Goal: Transaction & Acquisition: Purchase product/service

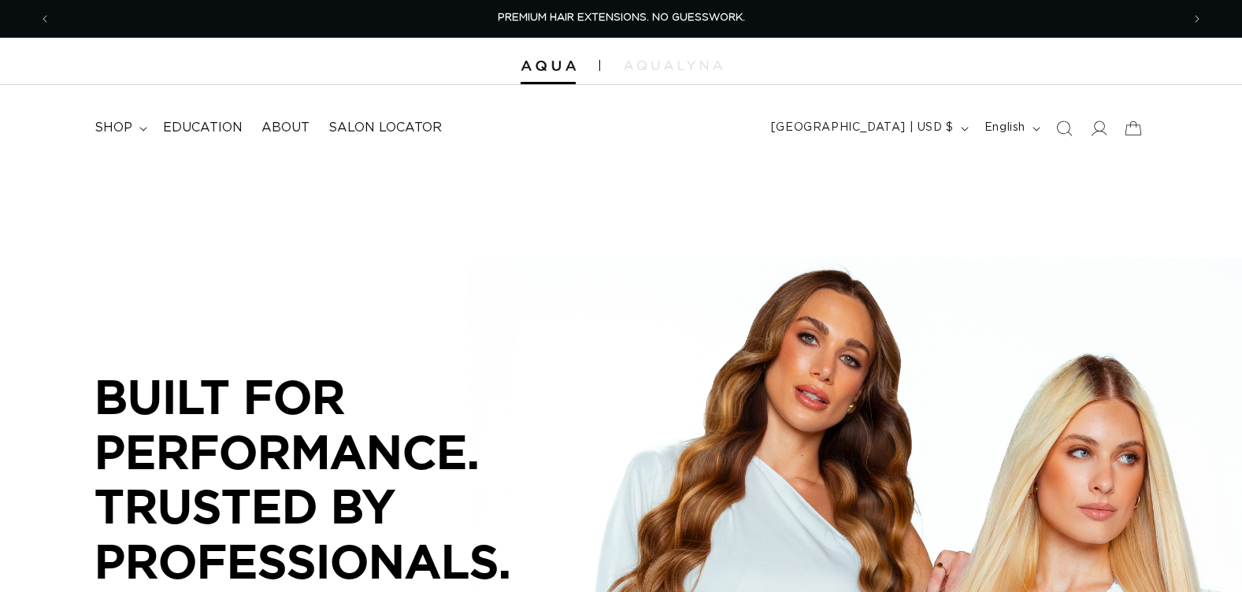
click at [131, 122] on span "shop" at bounding box center [114, 128] width 38 height 17
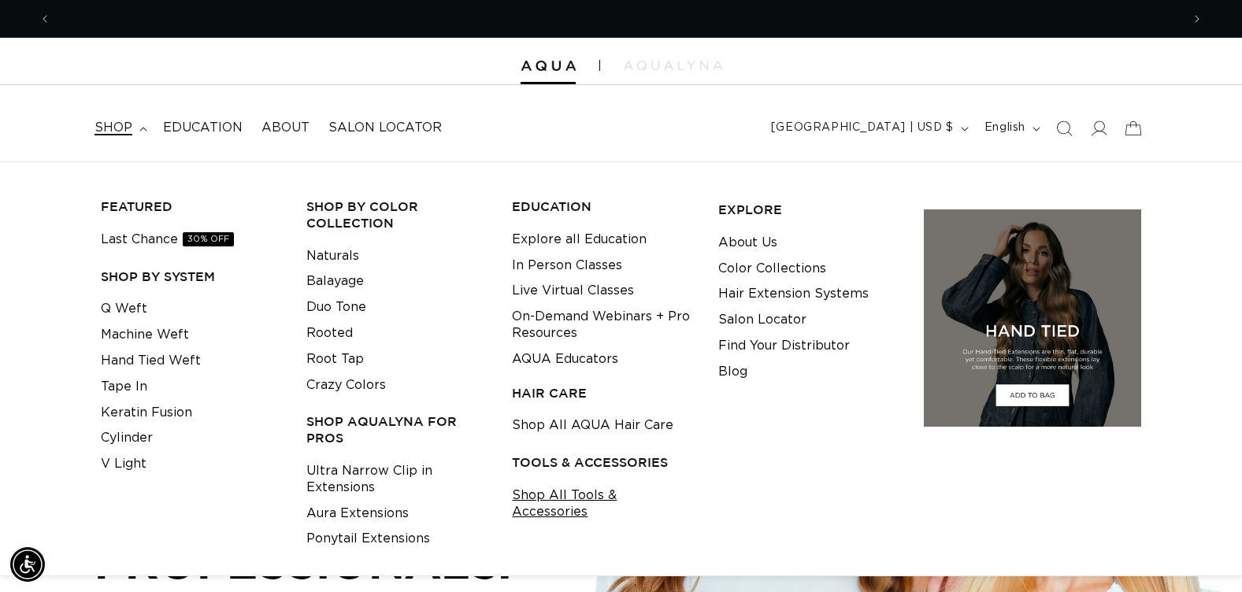
scroll to position [0, 1130]
click at [551, 497] on link "Shop All Tools & Accessories" at bounding box center [602, 504] width 181 height 43
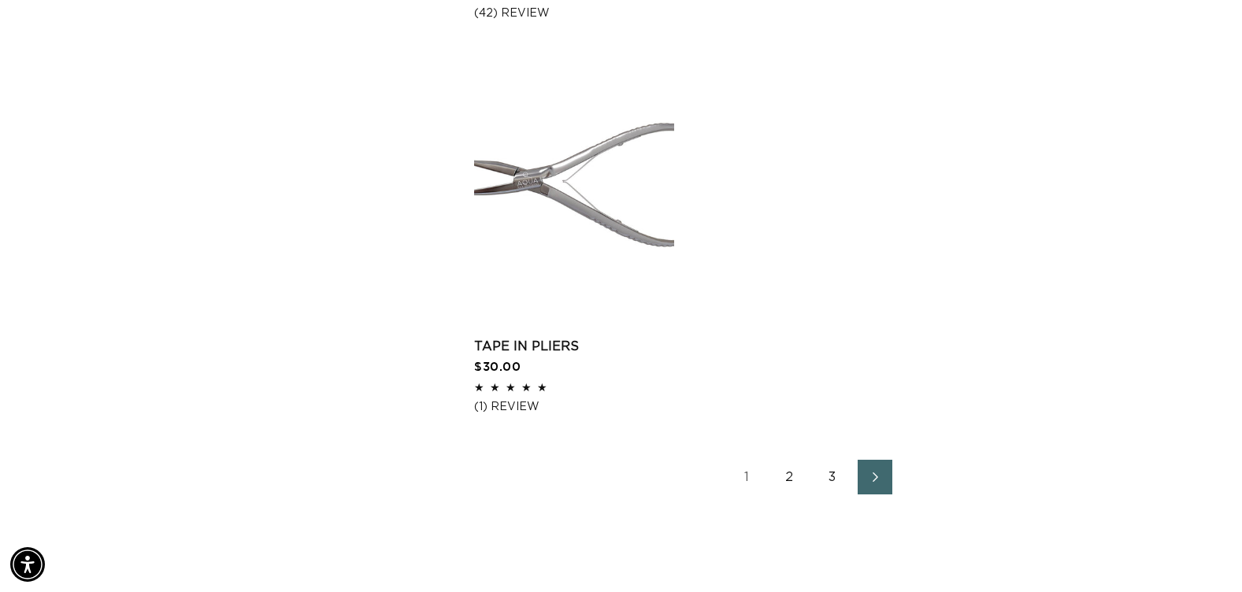
scroll to position [2599, 0]
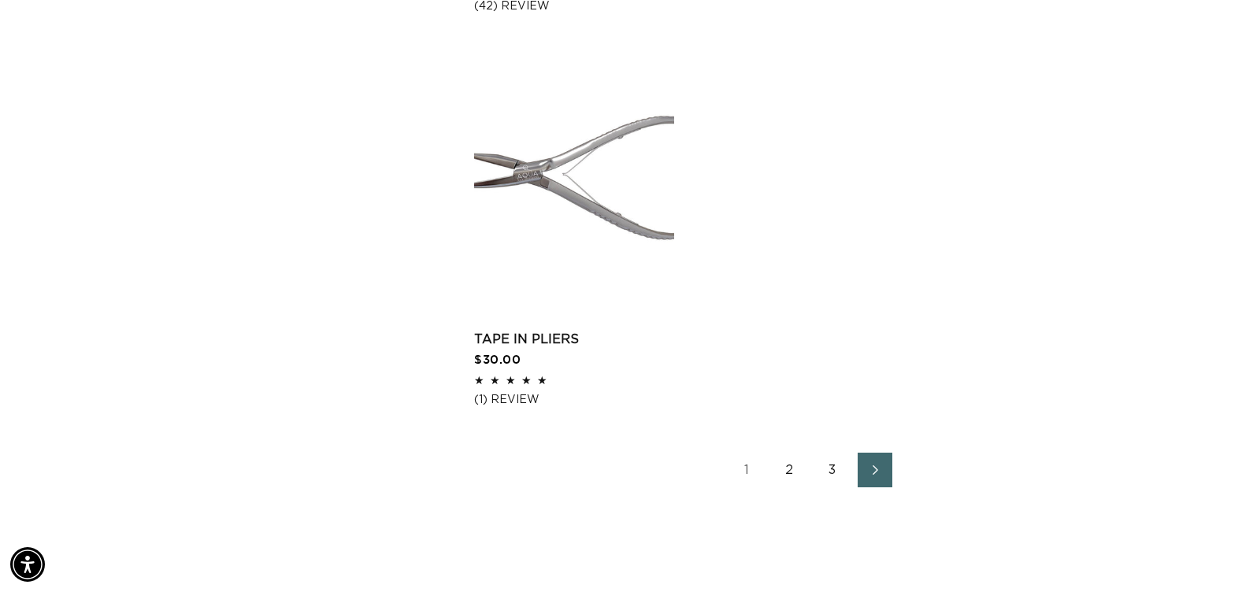
click at [785, 473] on link "2" at bounding box center [790, 470] width 35 height 35
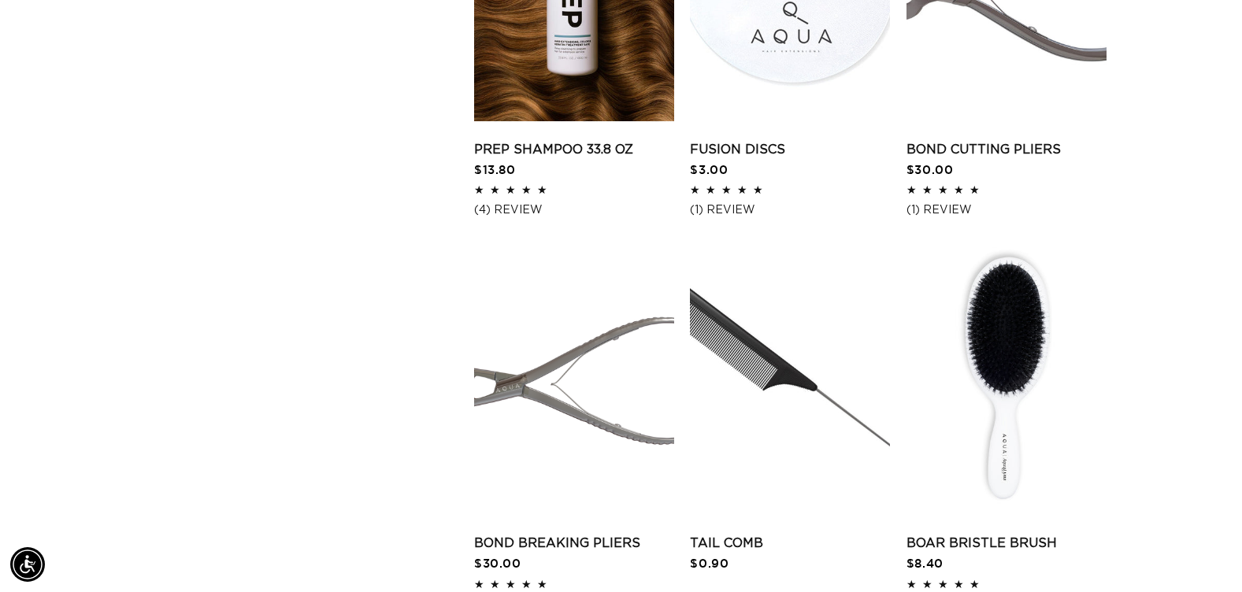
scroll to position [2048, 0]
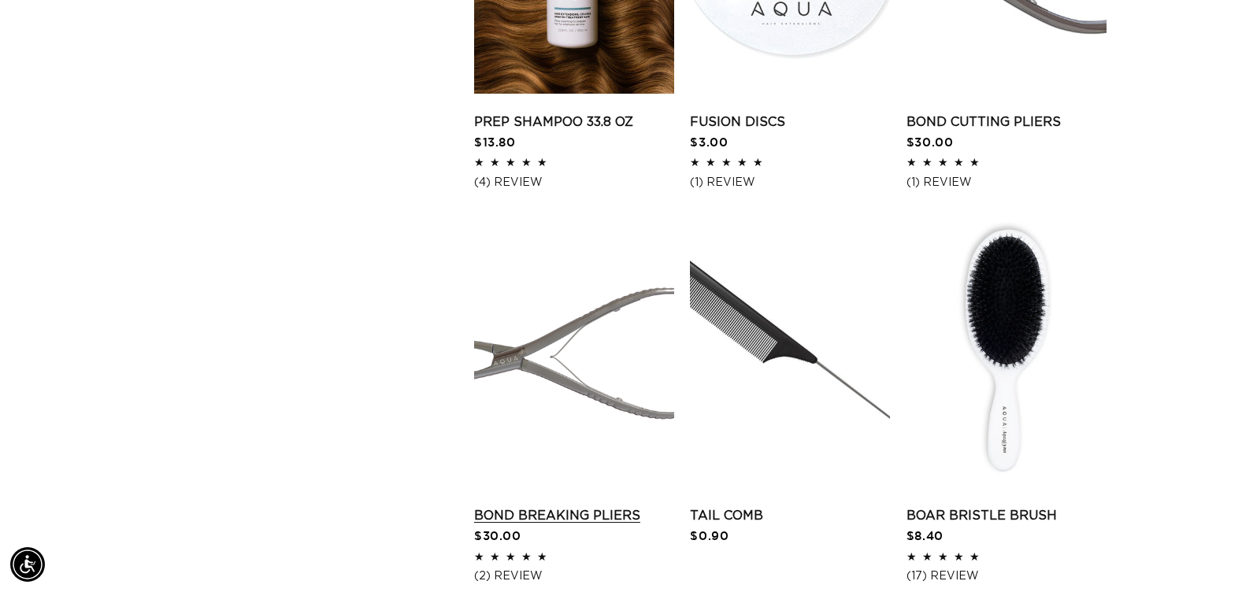
click at [588, 506] on link "Bond Breaking Pliers" at bounding box center [574, 515] width 200 height 19
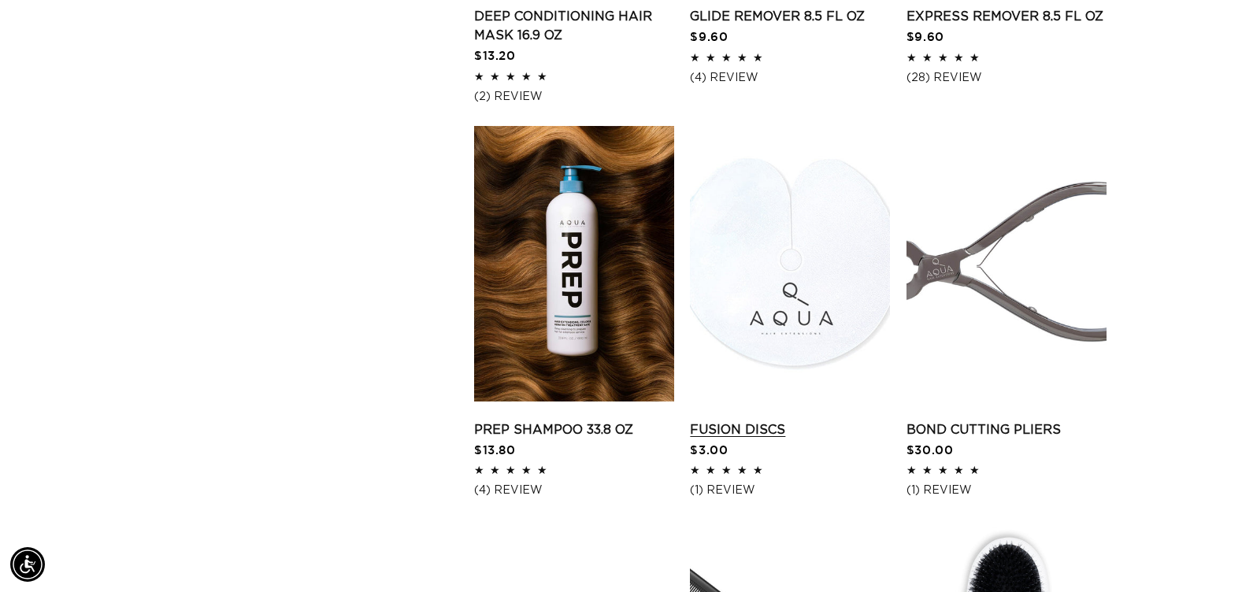
scroll to position [1733, 0]
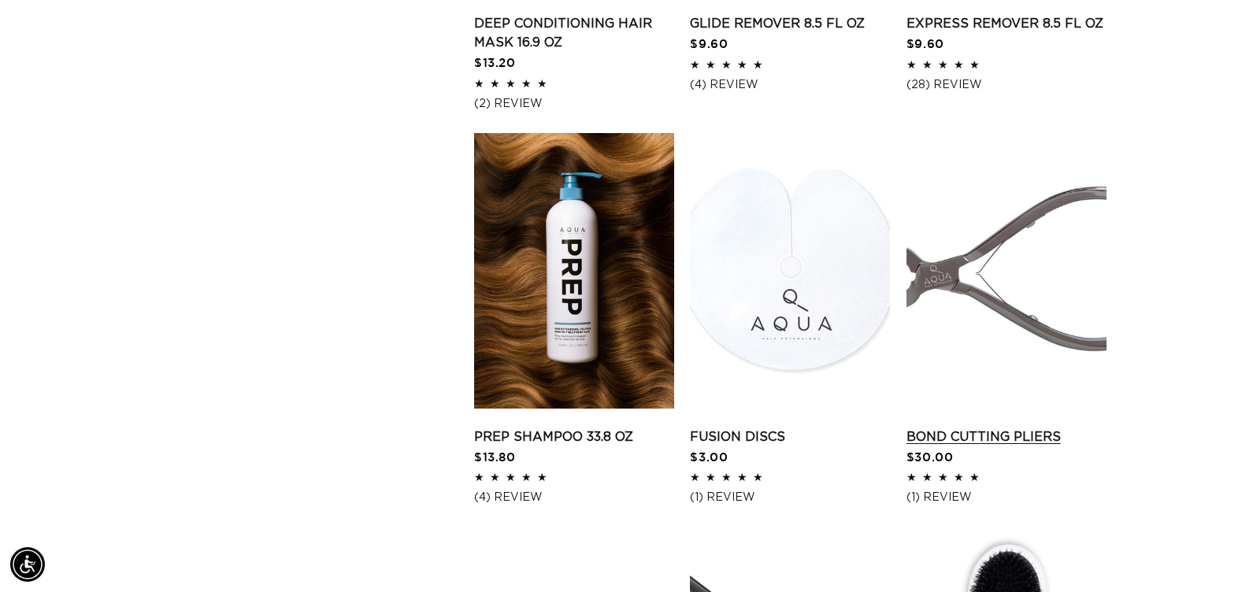
click at [958, 428] on link "Bond Cutting Pliers" at bounding box center [1007, 437] width 200 height 19
click at [830, 428] on link "Fusion Discs" at bounding box center [790, 437] width 200 height 19
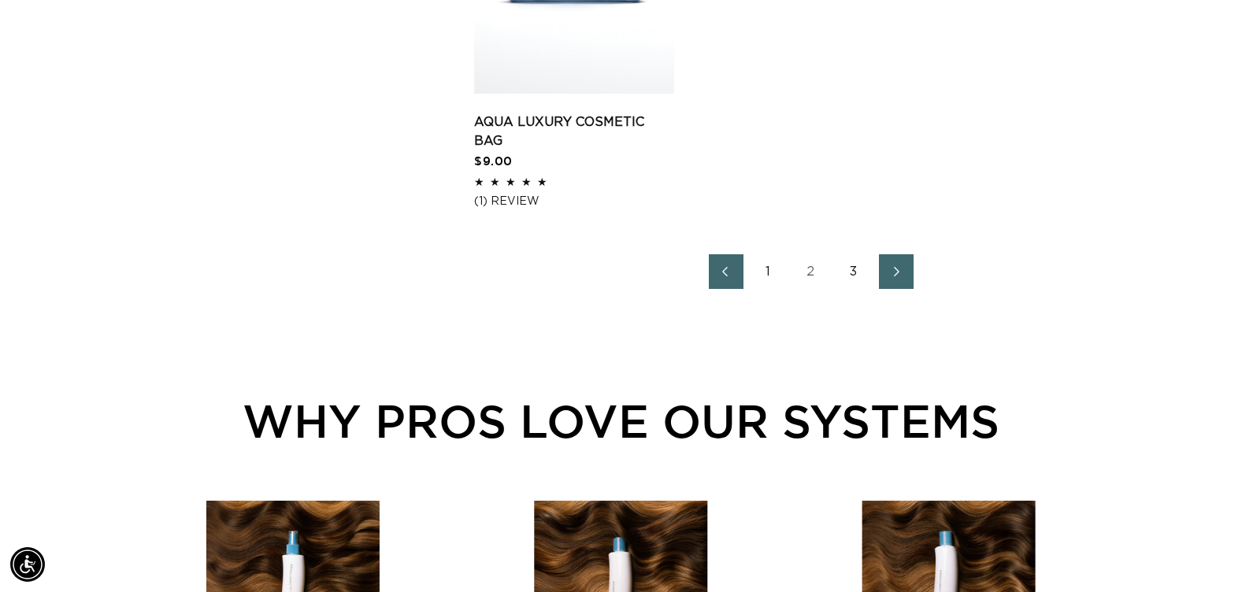
click at [853, 276] on link "3" at bounding box center [854, 271] width 35 height 35
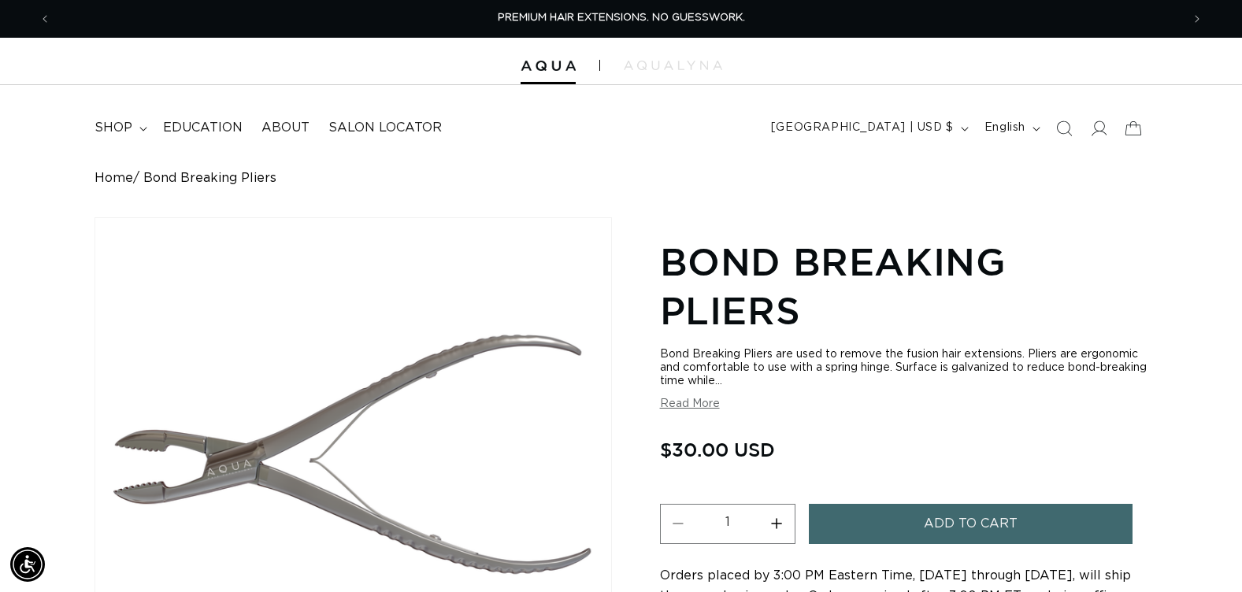
click at [931, 521] on span "Add to cart" at bounding box center [971, 524] width 94 height 40
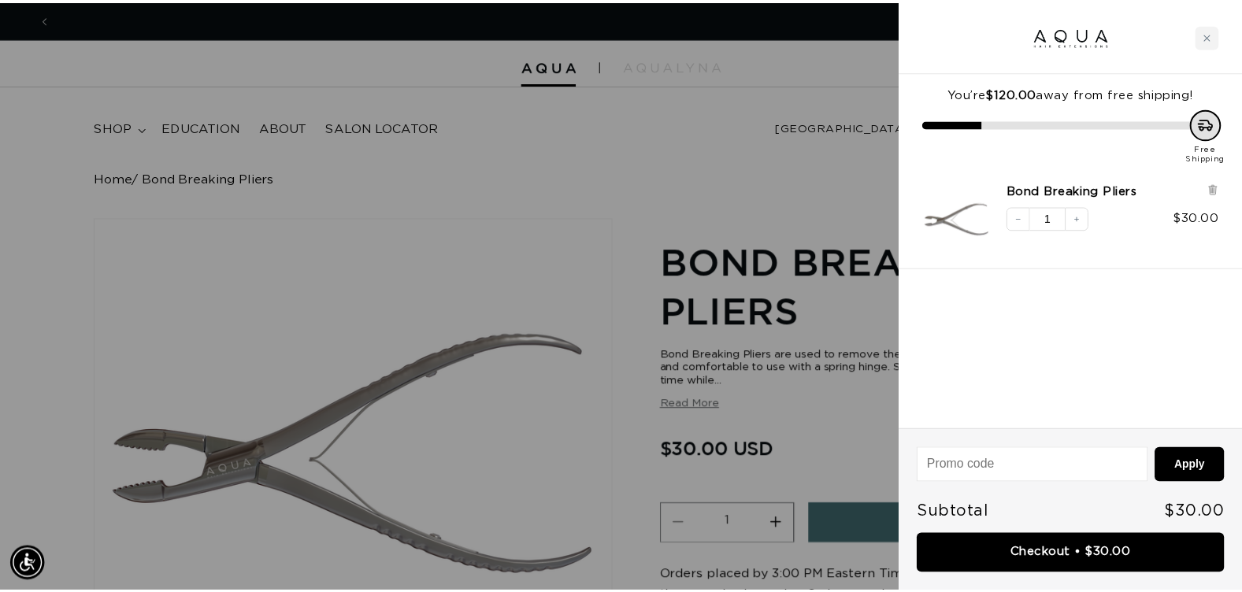
scroll to position [0, 2284]
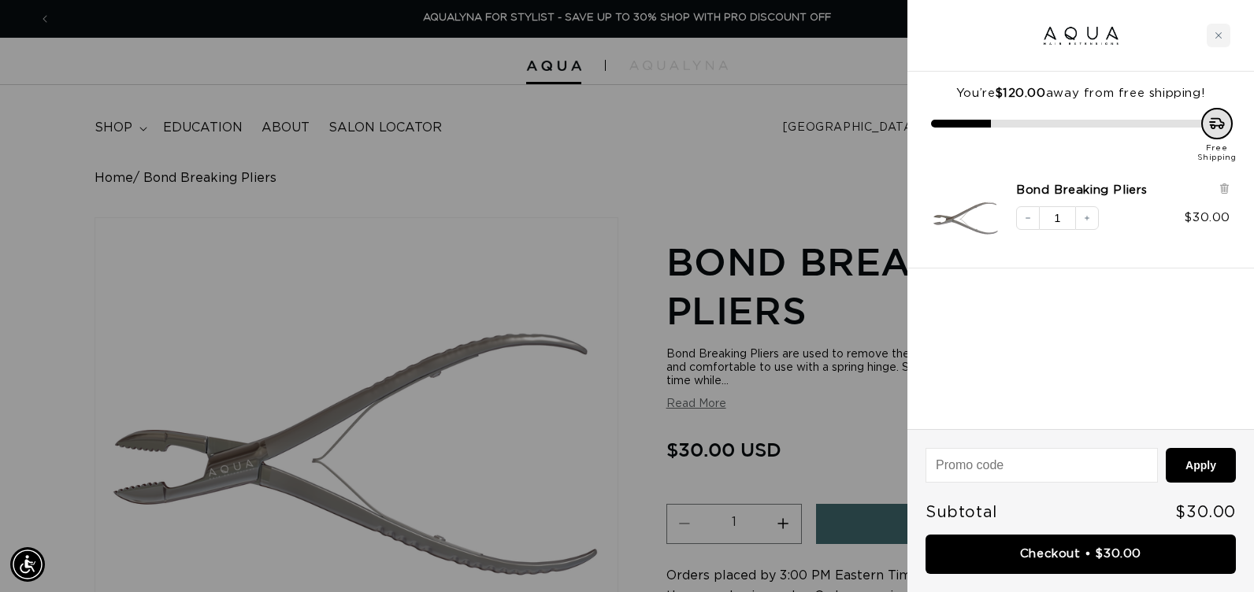
click at [652, 208] on div at bounding box center [627, 296] width 1254 height 592
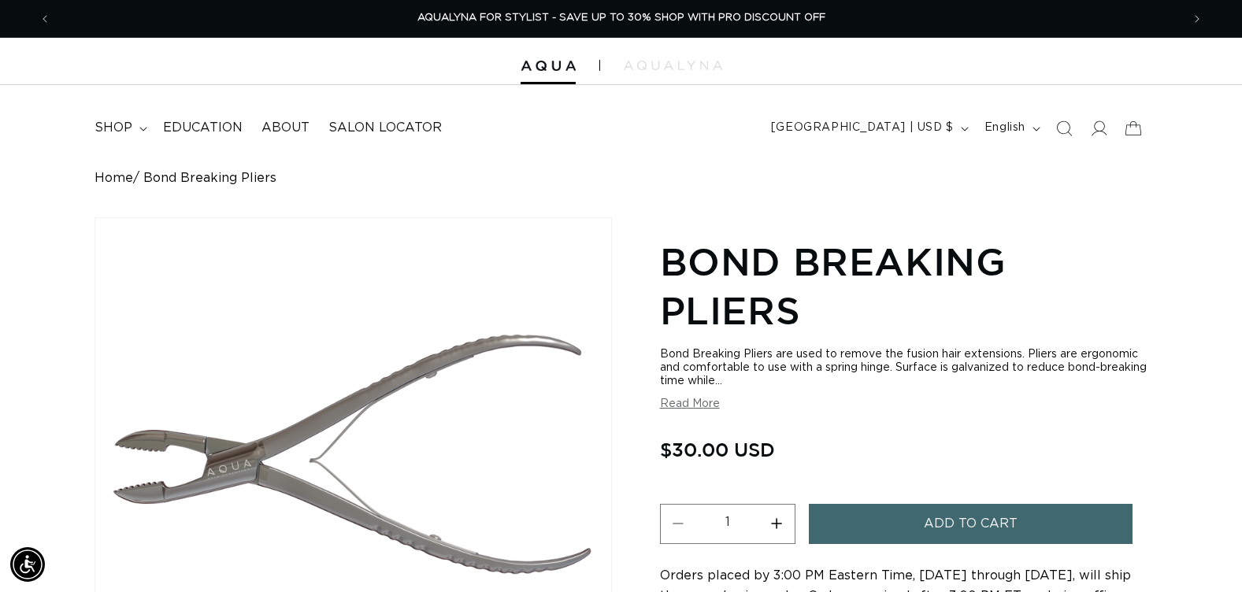
scroll to position [0, 2261]
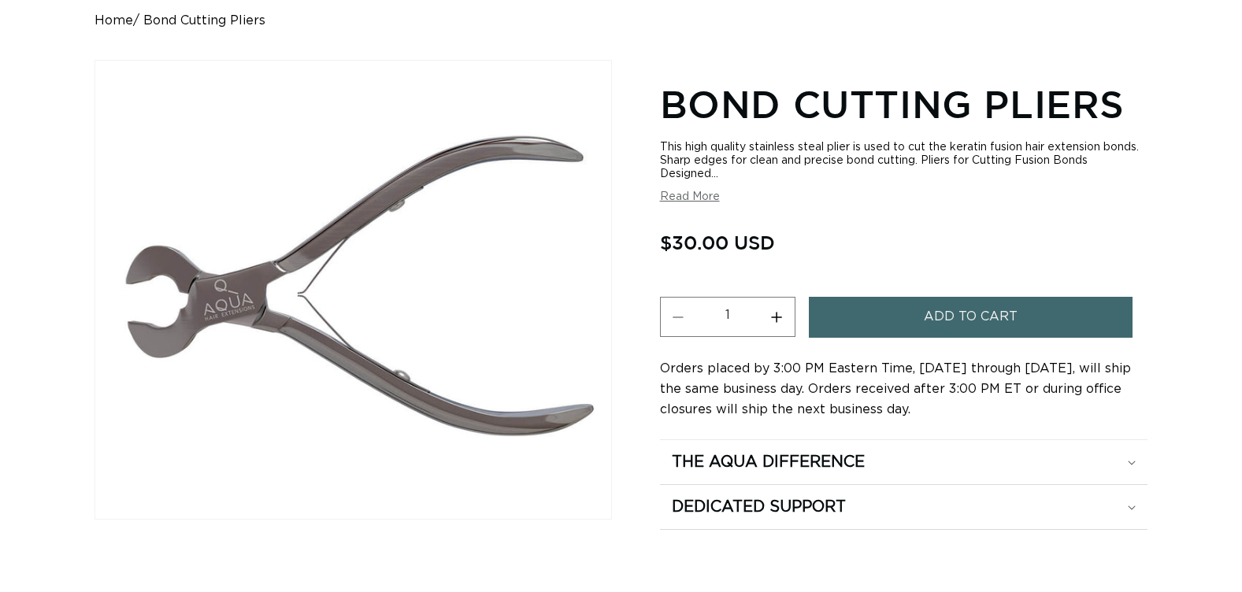
click at [955, 325] on span "Add to cart" at bounding box center [971, 317] width 94 height 40
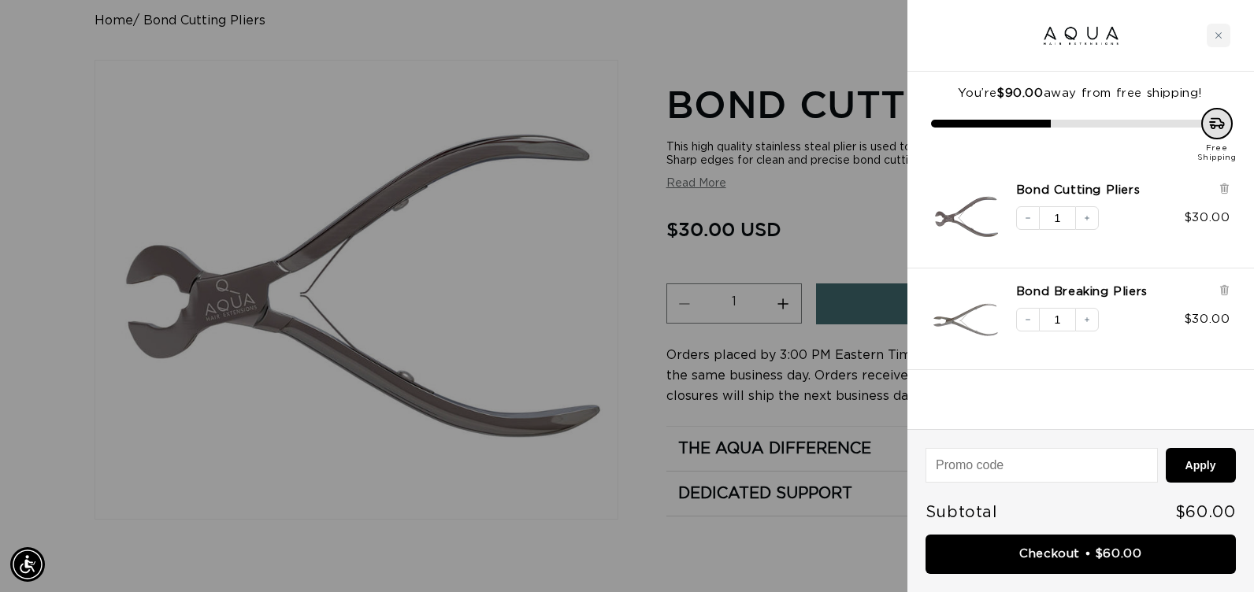
scroll to position [0, 1142]
click at [417, 545] on div at bounding box center [627, 296] width 1254 height 592
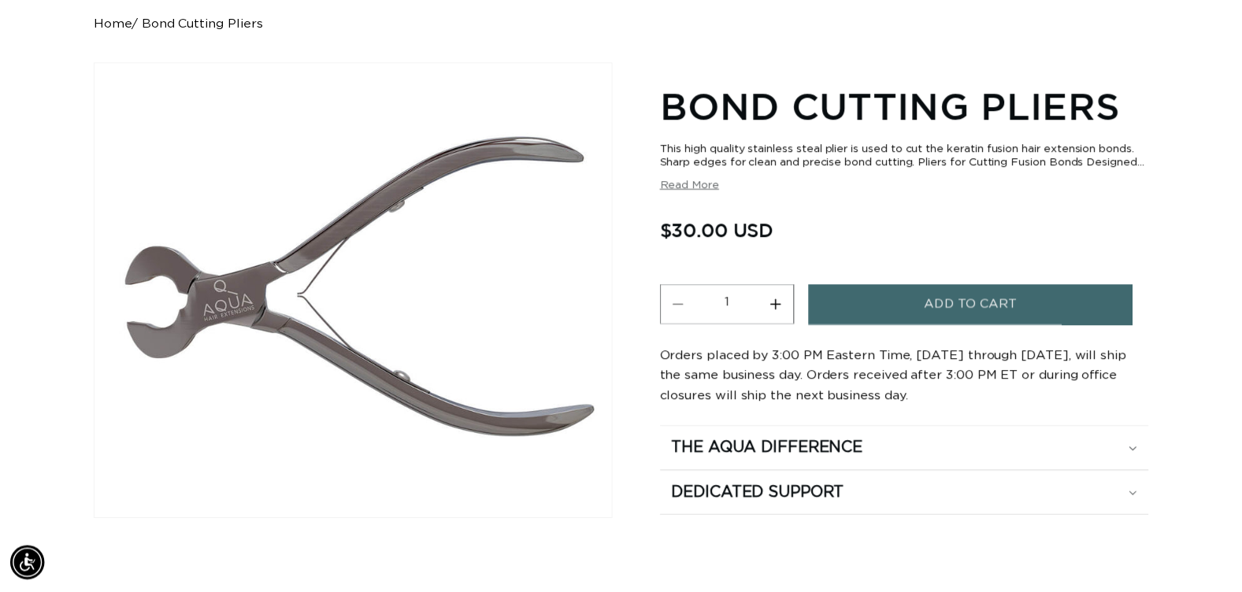
scroll to position [0, 2261]
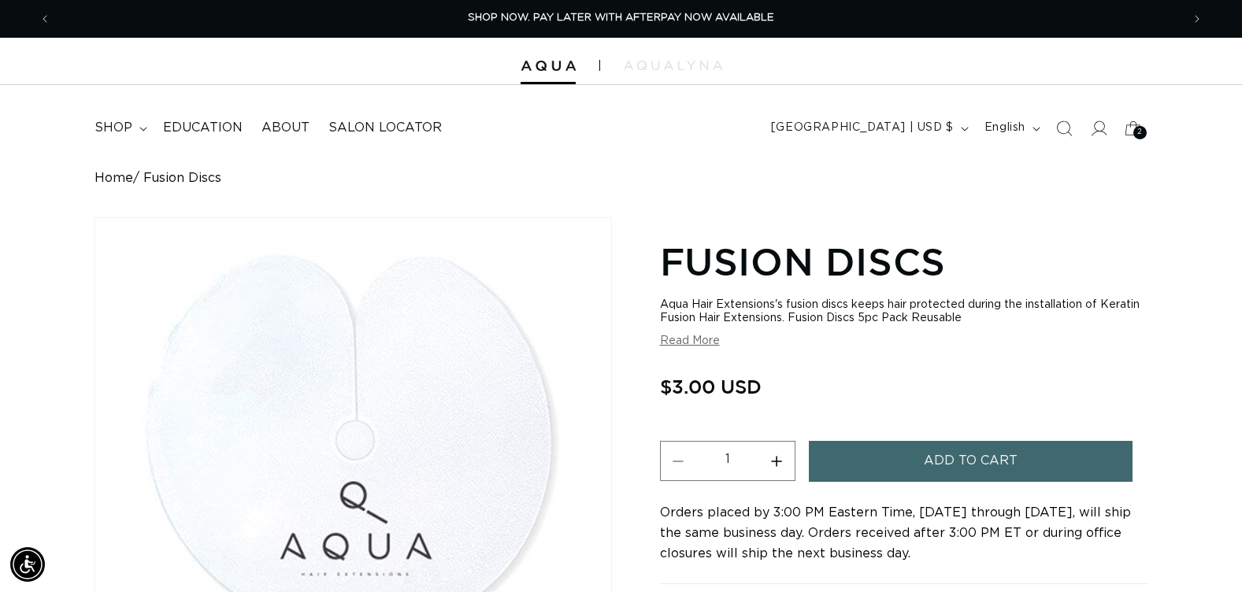
click at [1046, 460] on button "Add to cart" at bounding box center [971, 461] width 324 height 40
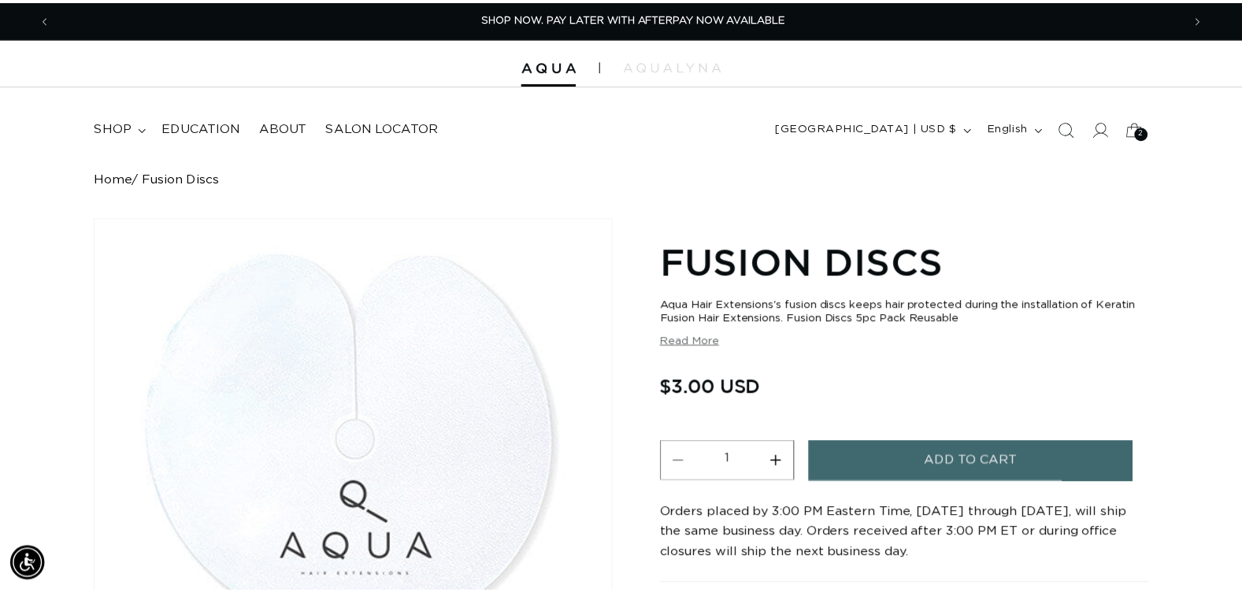
scroll to position [0, 1142]
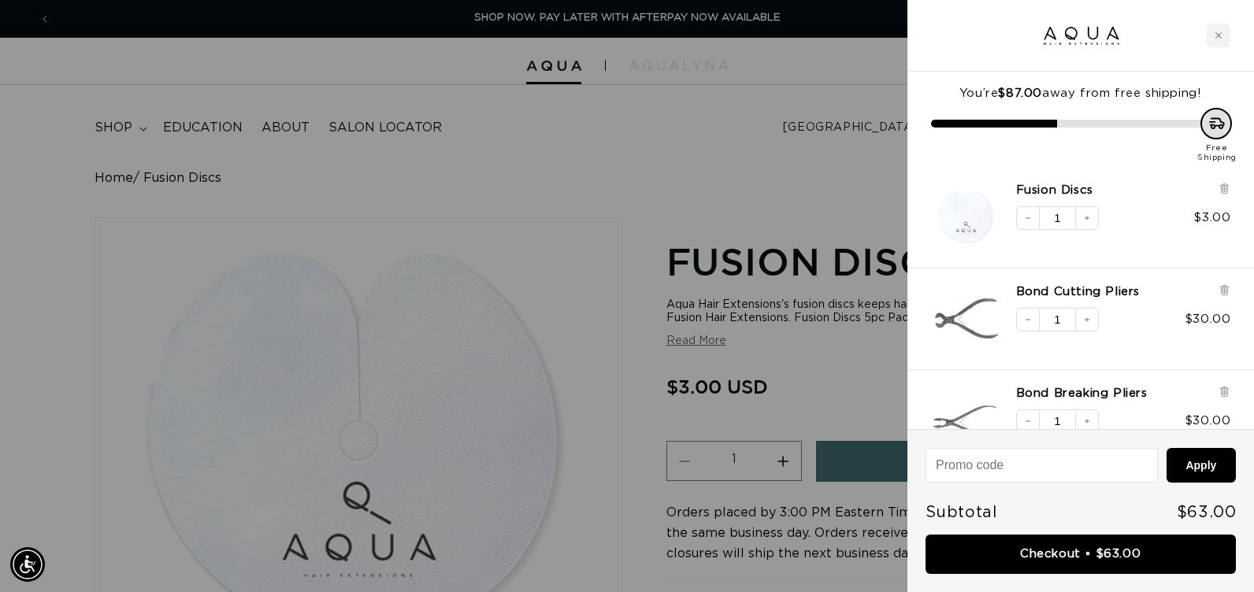
click at [28, 428] on div at bounding box center [627, 296] width 1254 height 592
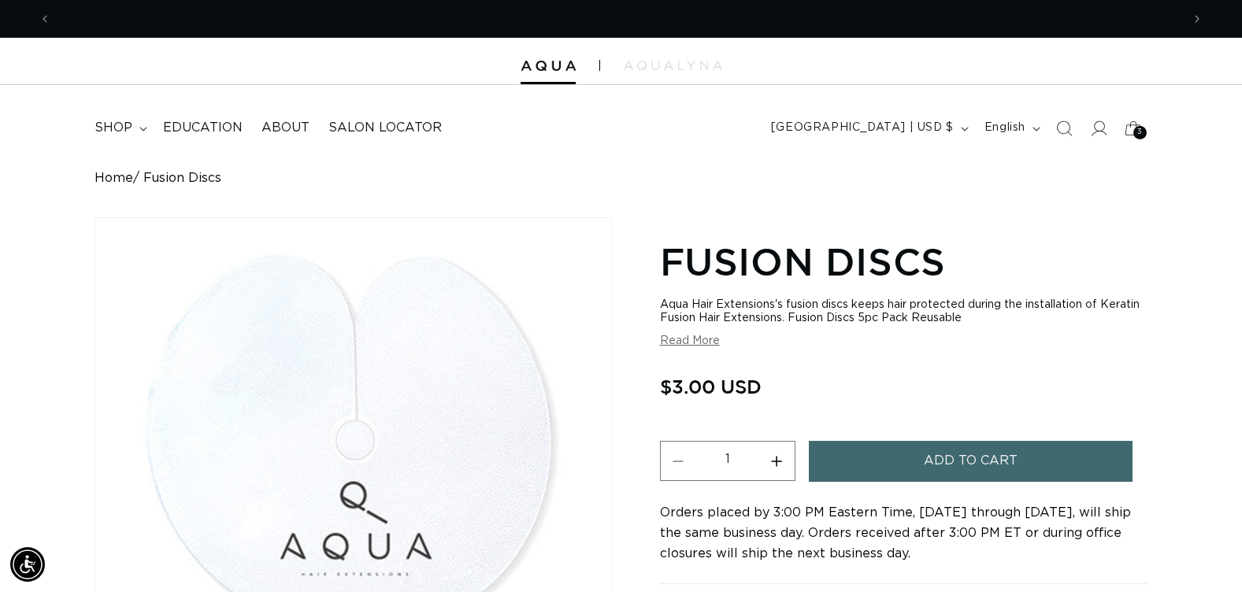
scroll to position [0, 2261]
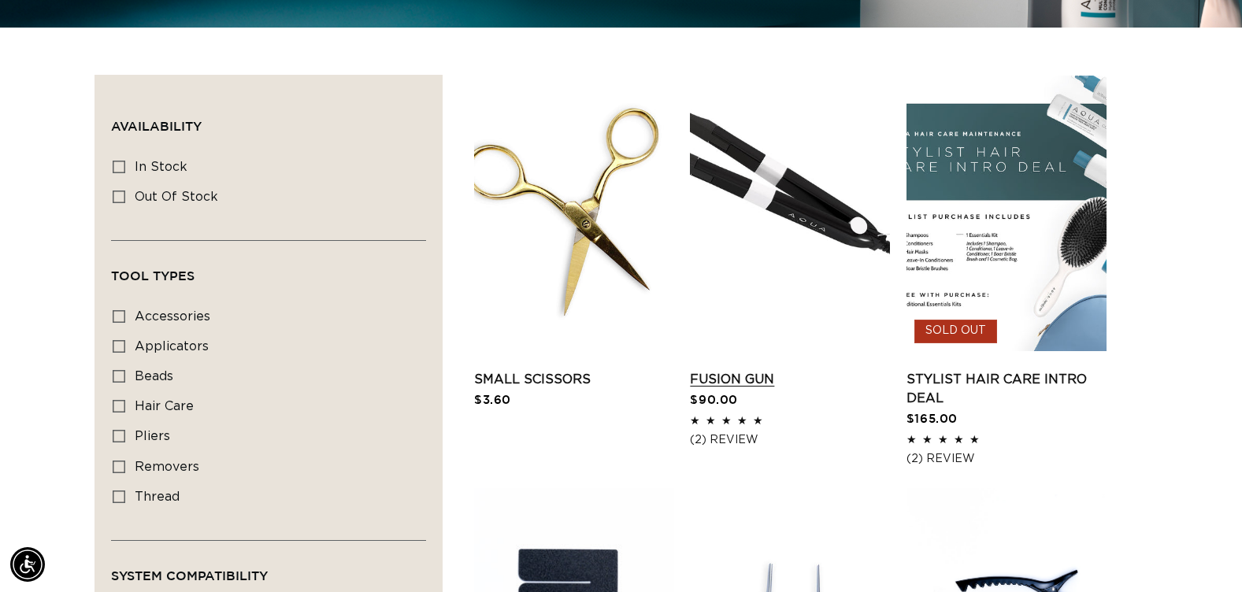
scroll to position [0, 1130]
click at [811, 370] on link "Fusion Gun" at bounding box center [790, 379] width 200 height 19
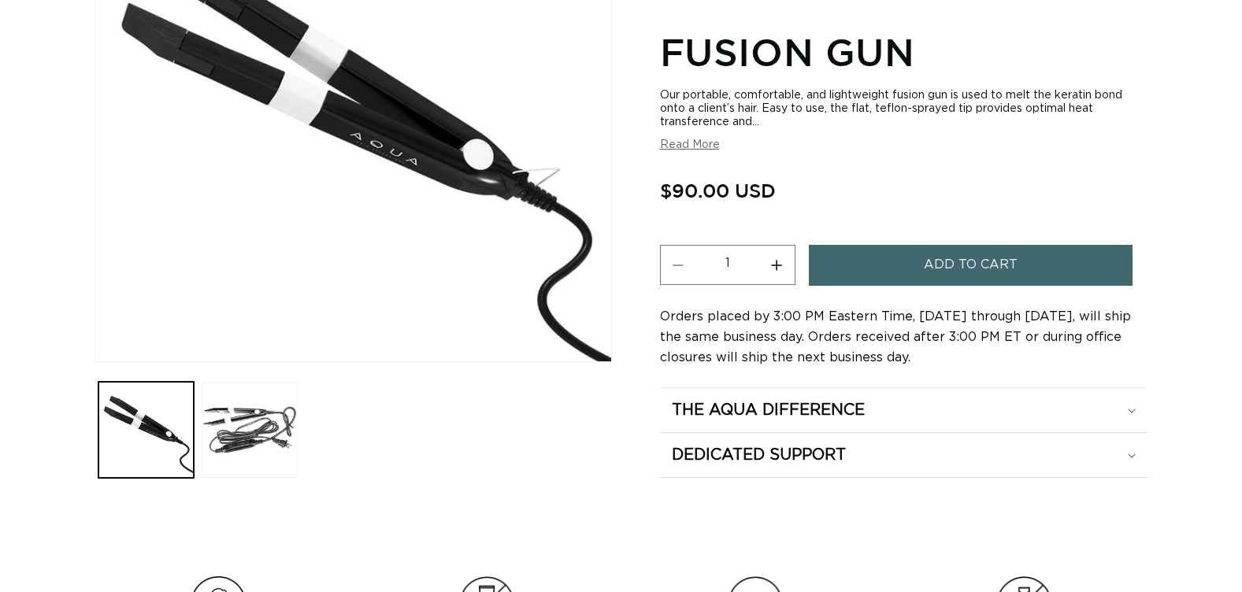
click at [905, 255] on button "Add to cart" at bounding box center [971, 265] width 324 height 40
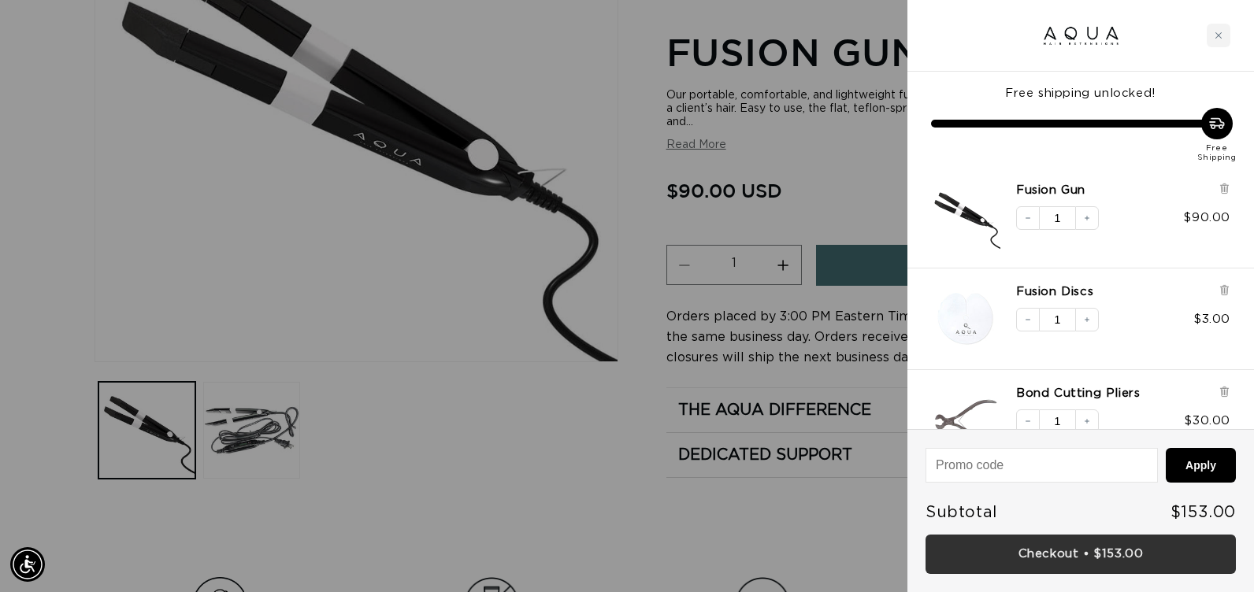
click at [1010, 544] on link "Checkout • $153.00" at bounding box center [1081, 555] width 310 height 40
